Goal: Obtain resource: Download file/media

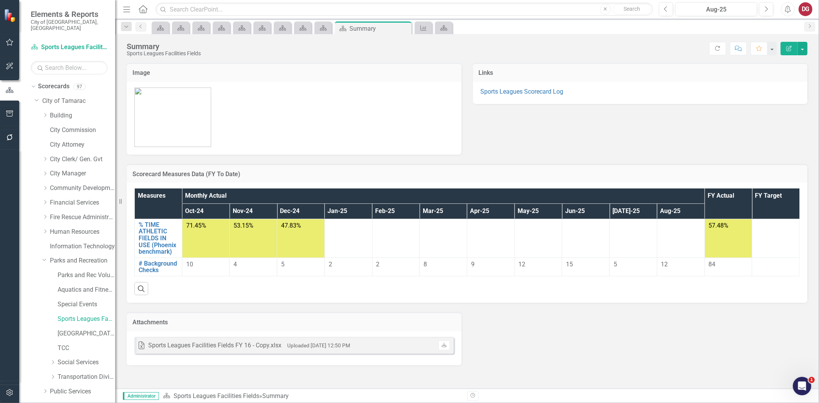
scroll to position [43, 0]
drag, startPoint x: 44, startPoint y: 343, endPoint x: 49, endPoint y: 343, distance: 5.0
click at [44, 346] on icon "Dropdown" at bounding box center [45, 348] width 6 height 5
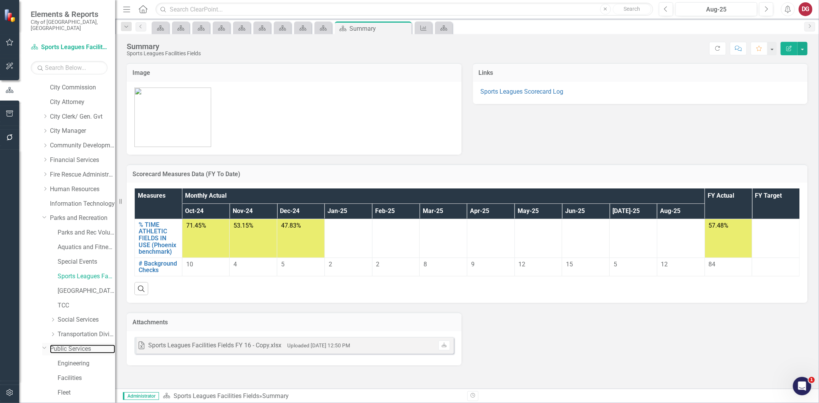
click at [67, 345] on link "Public Services" at bounding box center [82, 349] width 65 height 9
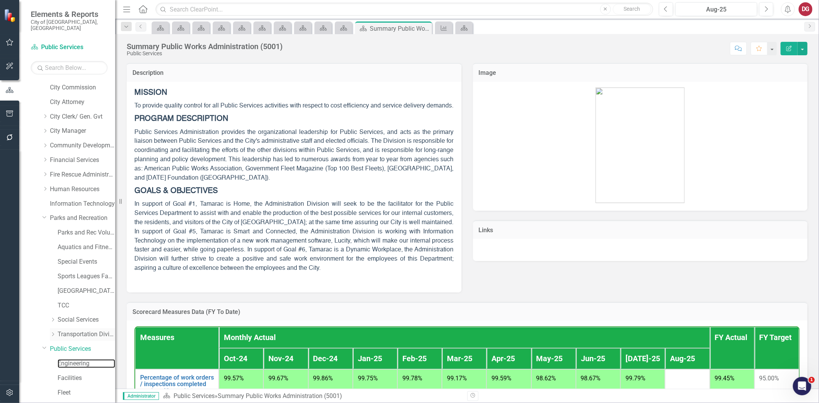
drag, startPoint x: 81, startPoint y: 357, endPoint x: 72, endPoint y: 334, distance: 24.3
click at [81, 359] on link "Engineering" at bounding box center [87, 363] width 58 height 9
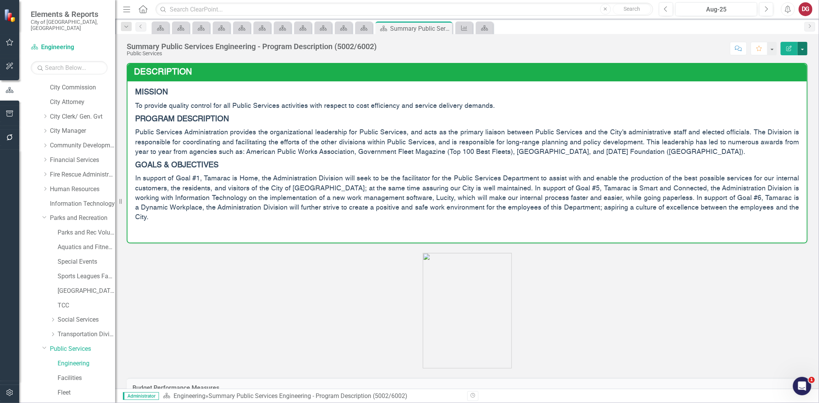
click at [805, 46] on button "button" at bounding box center [802, 48] width 10 height 13
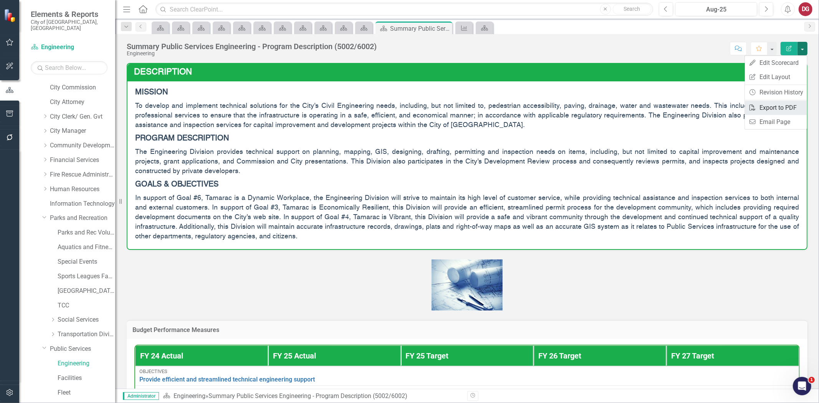
click at [768, 106] on link "PDF Export to PDF" at bounding box center [775, 108] width 62 height 14
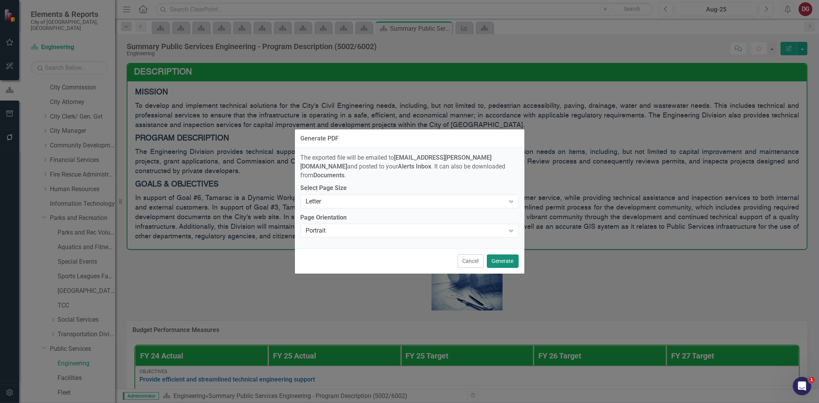
click at [503, 256] on button "Generate" at bounding box center [503, 260] width 32 height 13
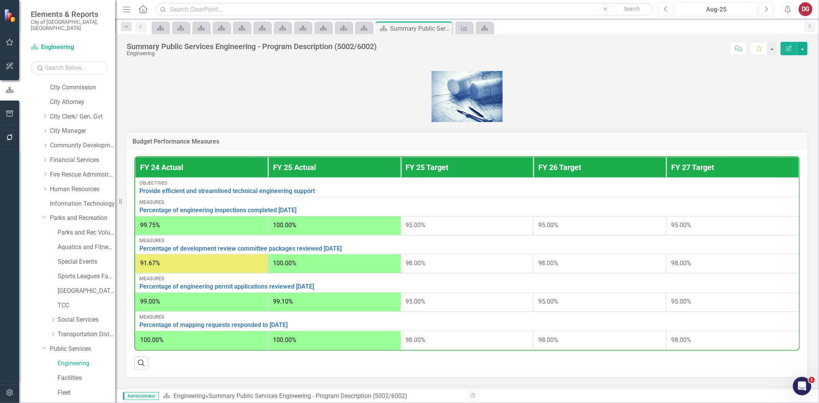
scroll to position [170, 0]
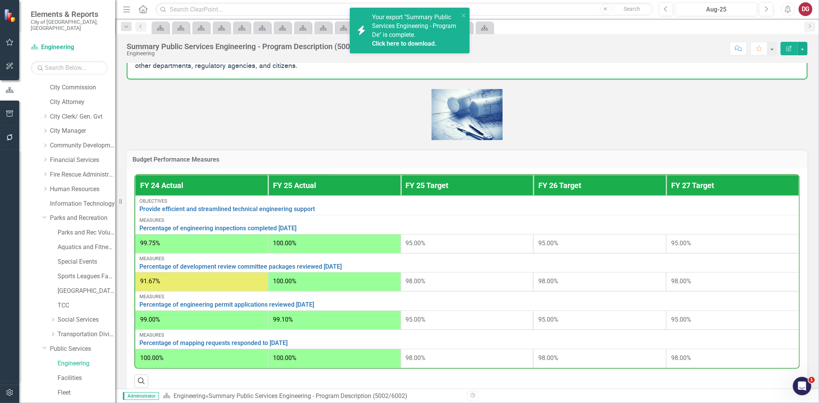
click at [389, 43] on link "Click here to download." at bounding box center [404, 43] width 64 height 7
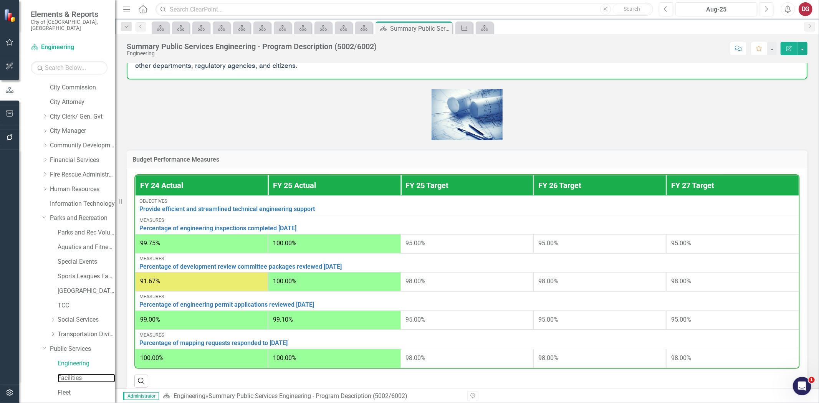
click at [78, 374] on link "Facilities" at bounding box center [87, 378] width 58 height 9
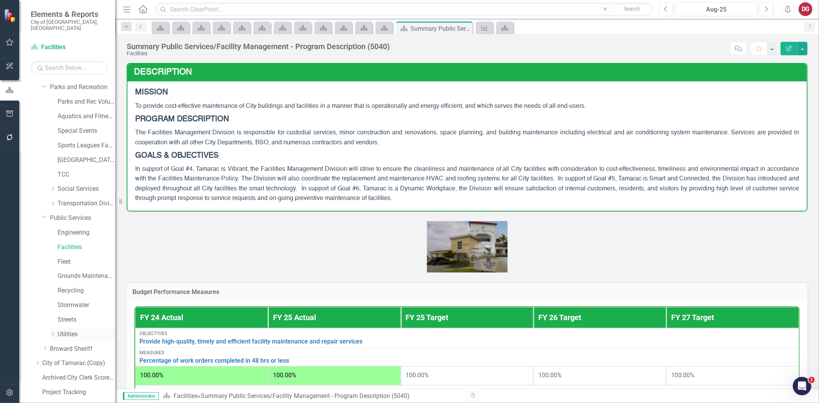
scroll to position [194, 0]
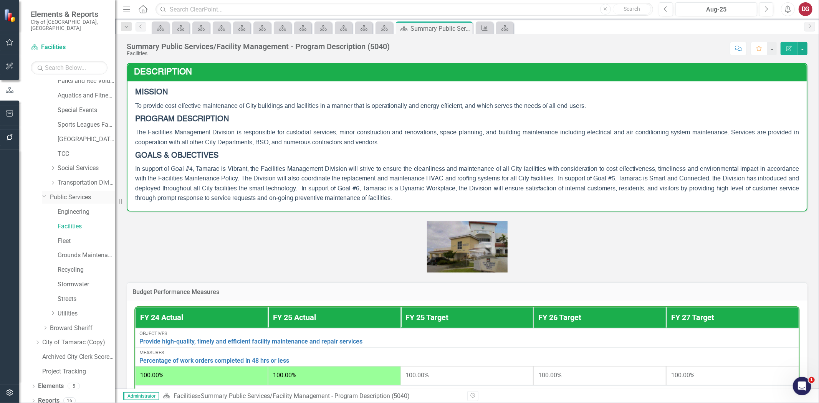
click at [46, 193] on icon "Dropdown" at bounding box center [44, 196] width 5 height 6
click at [48, 177] on div "Dropdown Parks and Recreation" at bounding box center [78, 183] width 73 height 13
click at [40, 177] on div "Dropdown Parks and Recreation" at bounding box center [75, 184] width 81 height 15
click at [43, 179] on icon "Dropdown" at bounding box center [44, 182] width 5 height 6
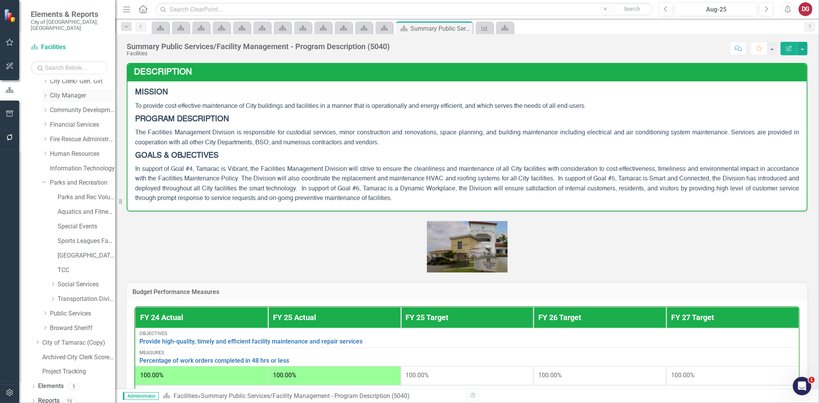
scroll to position [0, 0]
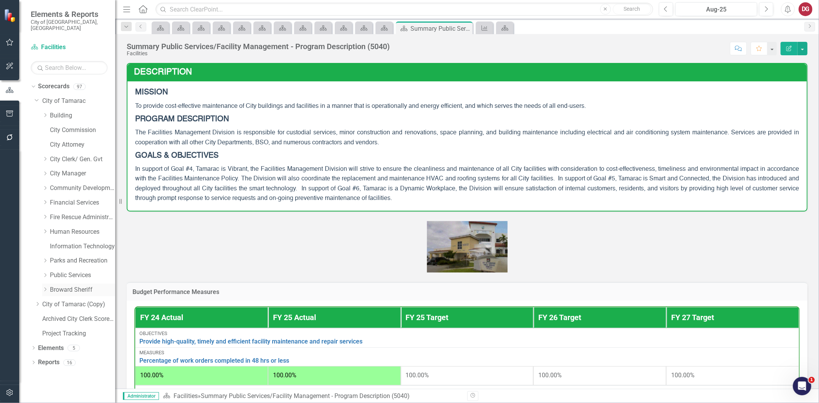
click at [51, 286] on link "Broward Sheriff" at bounding box center [82, 290] width 65 height 9
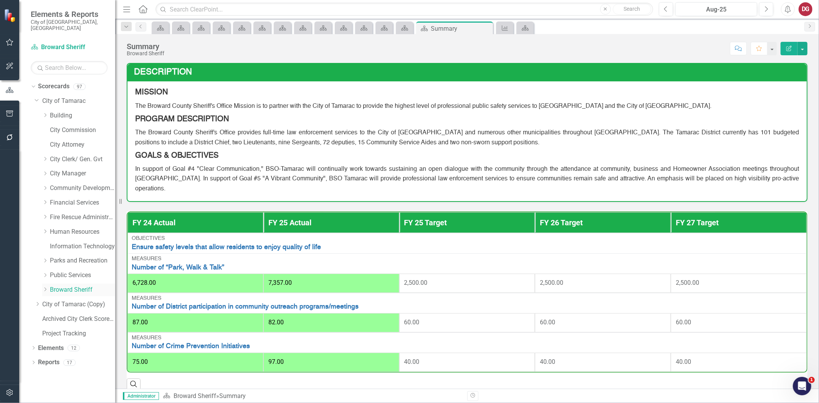
click at [69, 286] on link "Broward Sheriff" at bounding box center [82, 290] width 65 height 9
click at [805, 51] on button "button" at bounding box center [802, 48] width 10 height 13
click at [769, 106] on link "PDF Export to PDF" at bounding box center [775, 108] width 62 height 14
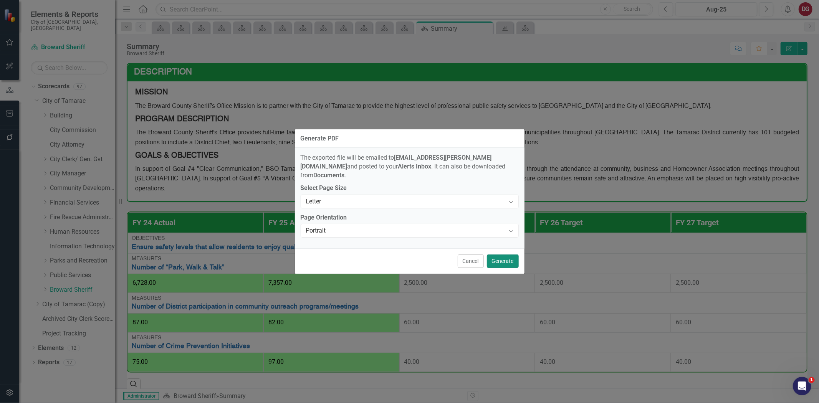
click at [505, 254] on button "Generate" at bounding box center [503, 260] width 32 height 13
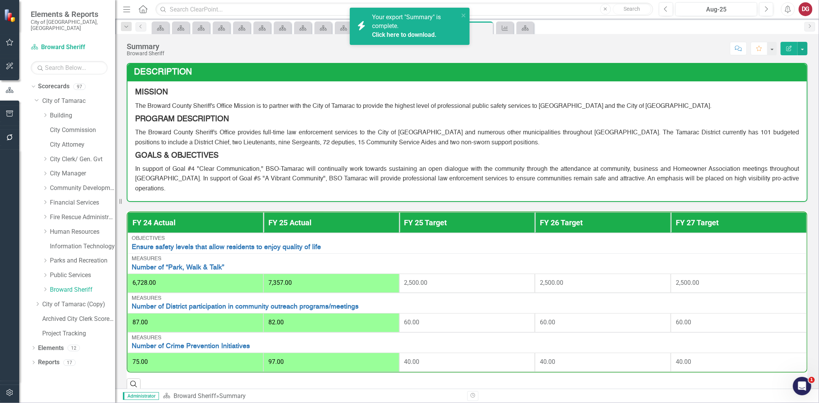
click at [412, 34] on link "Click here to download." at bounding box center [404, 34] width 64 height 7
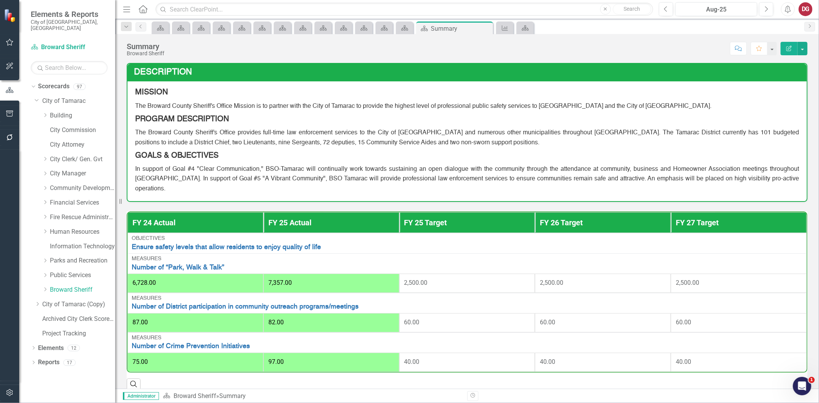
click at [40, 255] on div "Dropdown Parks and Recreation" at bounding box center [75, 261] width 81 height 15
click at [41, 254] on div "Dropdown Parks and Recreation" at bounding box center [75, 261] width 81 height 15
click at [43, 258] on icon "Dropdown" at bounding box center [45, 260] width 6 height 5
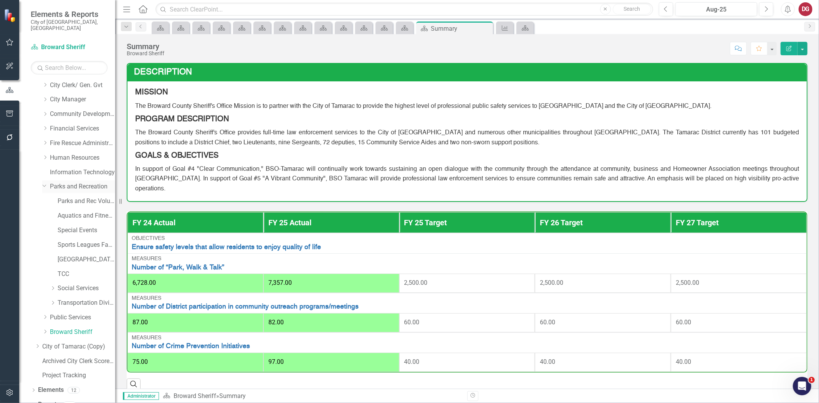
scroll to position [78, 0]
click at [69, 280] on link "Social Services" at bounding box center [87, 284] width 58 height 9
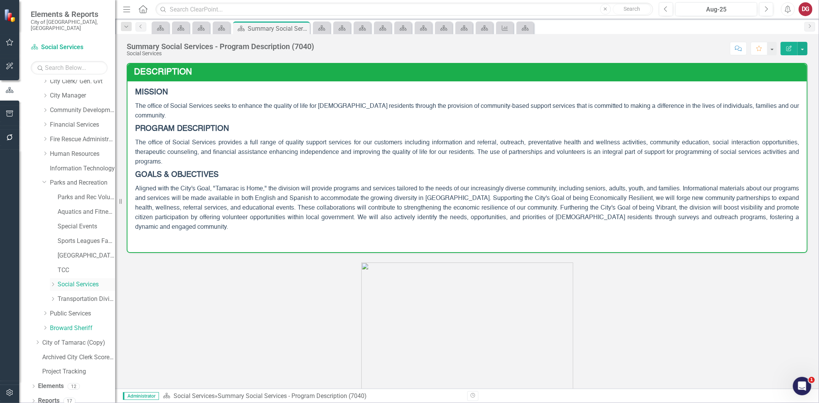
click at [52, 282] on icon "Dropdown" at bounding box center [53, 284] width 6 height 5
click at [80, 295] on link "SS Cases Referrals and Phone Log" at bounding box center [90, 299] width 50 height 9
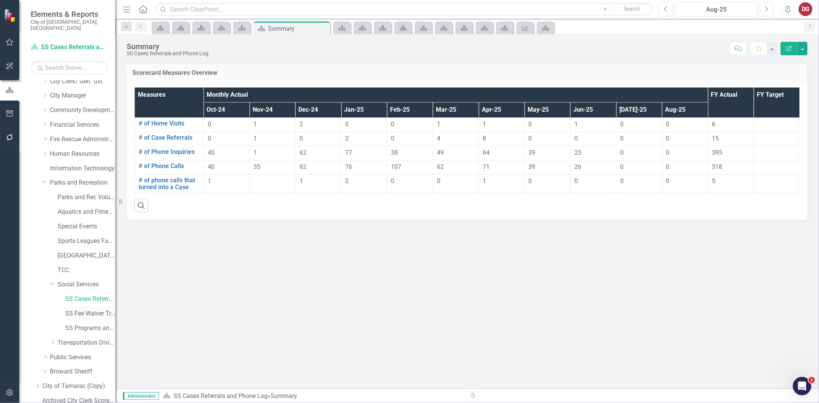
click at [78, 309] on link "SS Fee Waiver Tracking" at bounding box center [90, 313] width 50 height 9
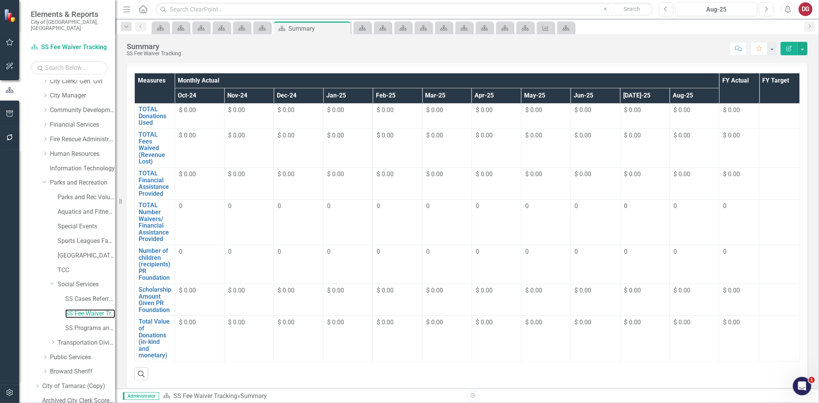
scroll to position [21, 0]
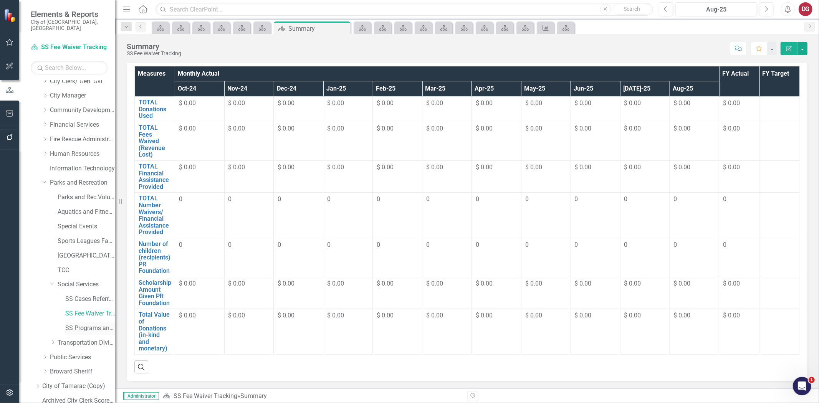
click at [89, 324] on link "SS Programs and Volunteers" at bounding box center [90, 328] width 50 height 9
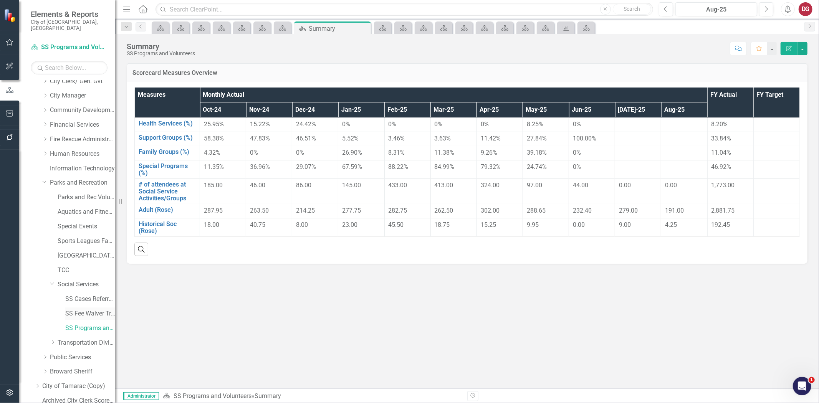
click at [95, 310] on link "SS Fee Waiver Tracking" at bounding box center [90, 313] width 50 height 9
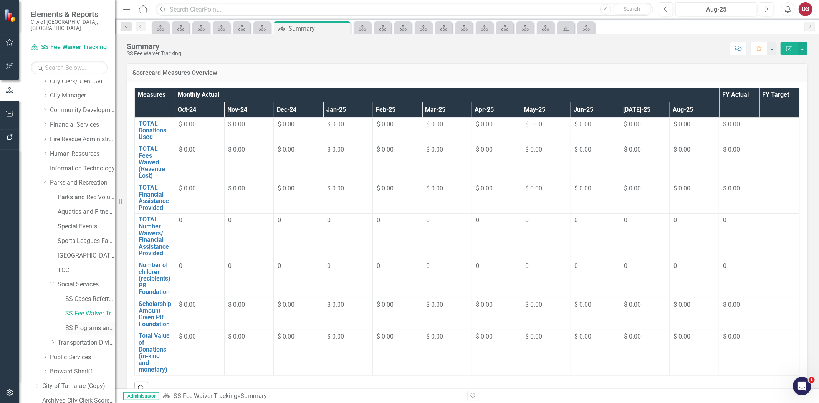
click at [84, 324] on link "SS Programs and Volunteers" at bounding box center [90, 328] width 50 height 9
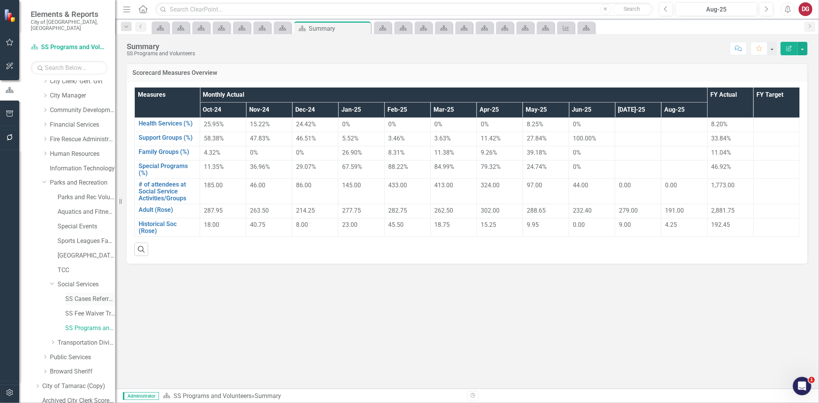
click at [83, 295] on link "SS Cases Referrals and Phone Log" at bounding box center [90, 299] width 50 height 9
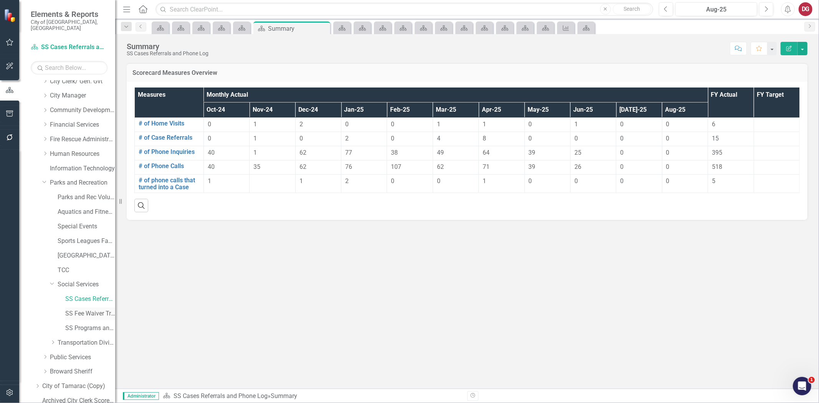
click at [89, 309] on link "SS Fee Waiver Tracking" at bounding box center [90, 313] width 50 height 9
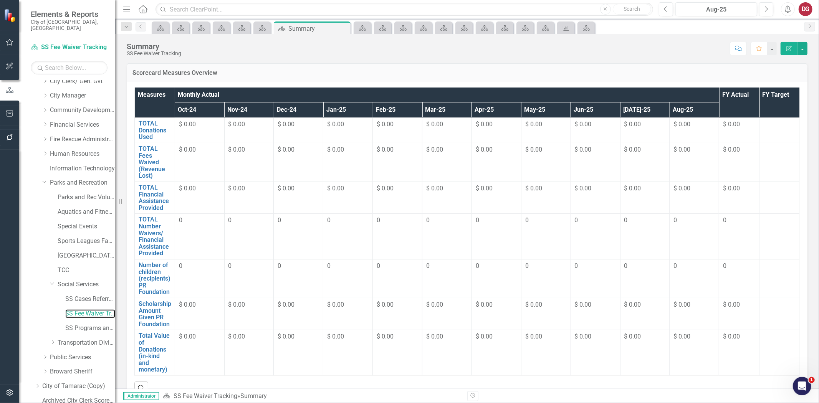
scroll to position [21, 0]
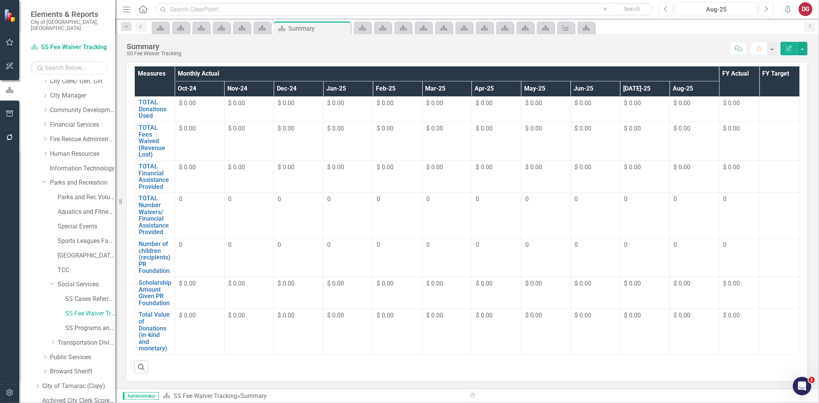
click at [71, 324] on link "SS Programs and Volunteers" at bounding box center [90, 328] width 50 height 9
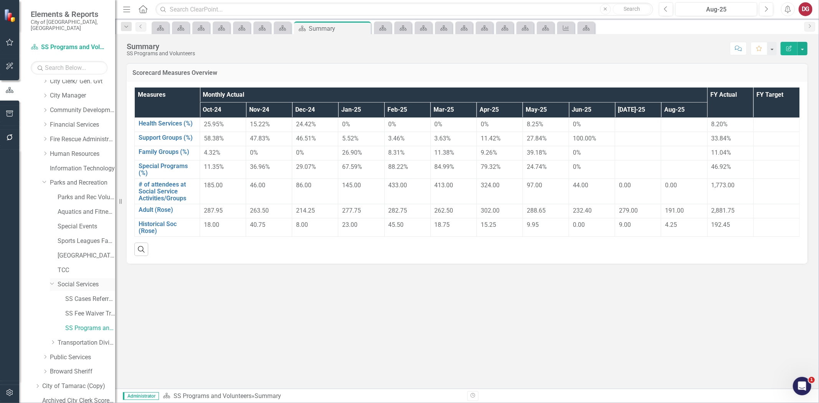
click at [92, 280] on link "Social Services" at bounding box center [87, 284] width 58 height 9
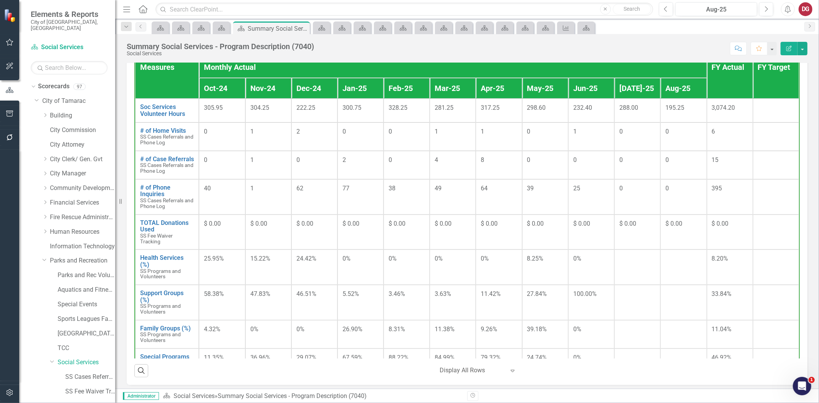
scroll to position [767, 0]
